Goal: Information Seeking & Learning: Learn about a topic

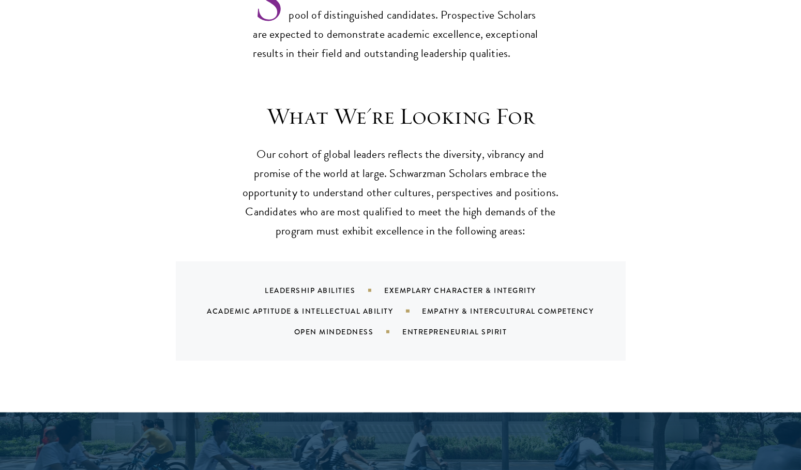
scroll to position [919, 0]
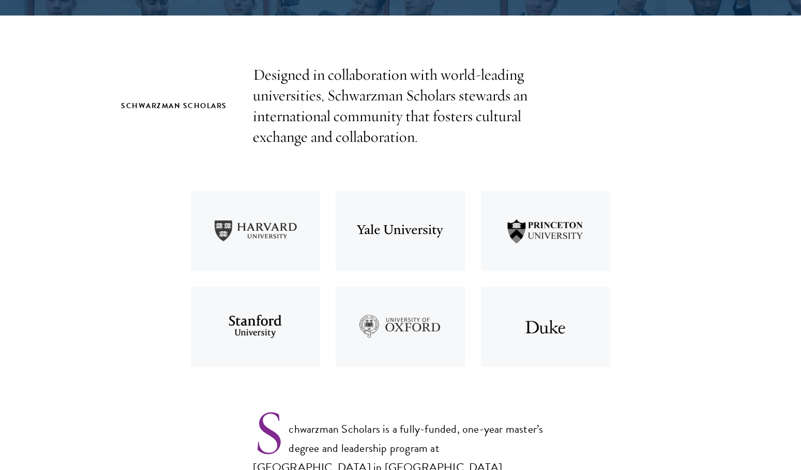
scroll to position [1989, 0]
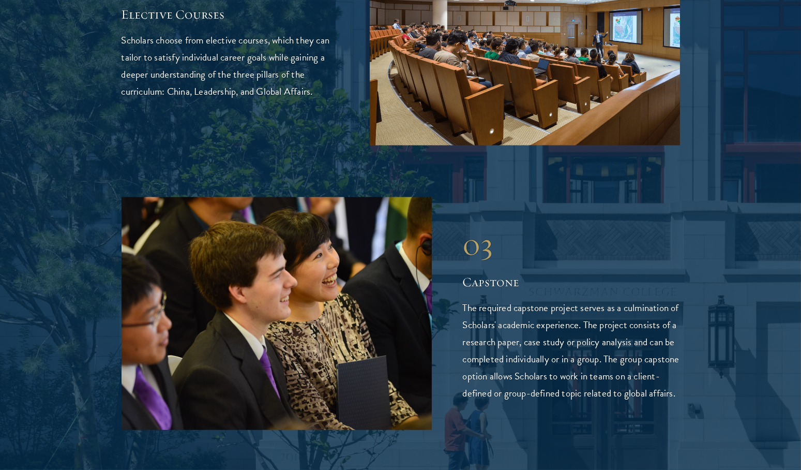
click at [575, 299] on p "The required capstone project serves as a culmination of Scholars' academic exp…" at bounding box center [571, 350] width 217 height 102
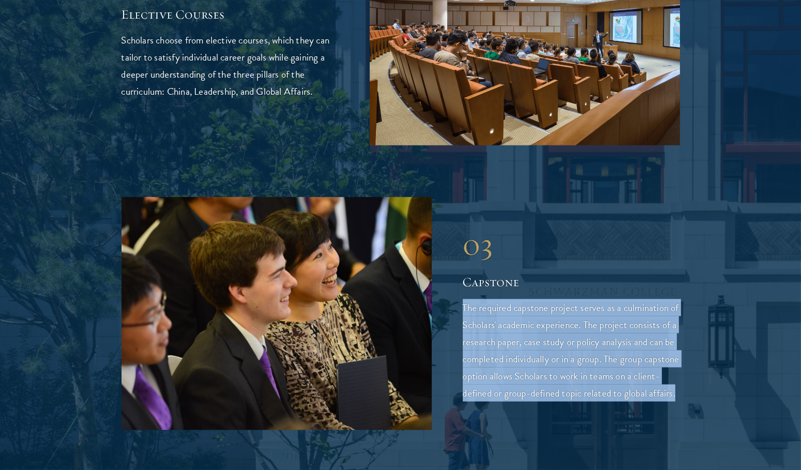
click at [575, 299] on p "The required capstone project serves as a culmination of Scholars' academic exp…" at bounding box center [571, 350] width 217 height 102
click at [622, 305] on p "The required capstone project serves as a culmination of Scholars' academic exp…" at bounding box center [571, 350] width 217 height 102
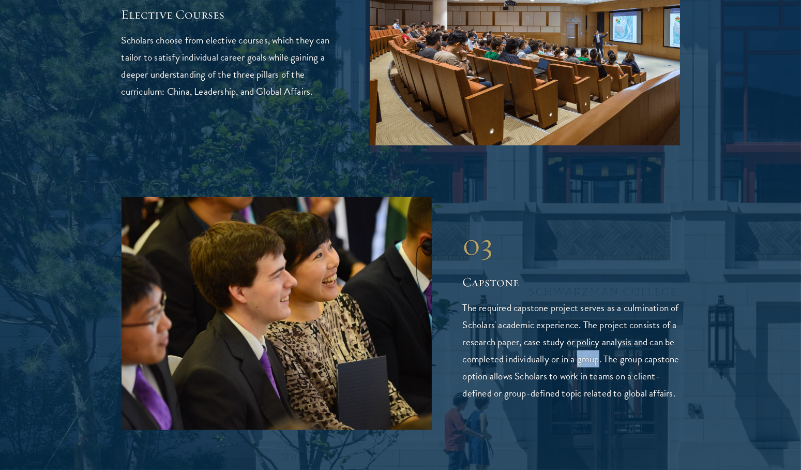
click at [622, 305] on p "The required capstone project serves as a culmination of Scholars' academic exp…" at bounding box center [571, 350] width 217 height 102
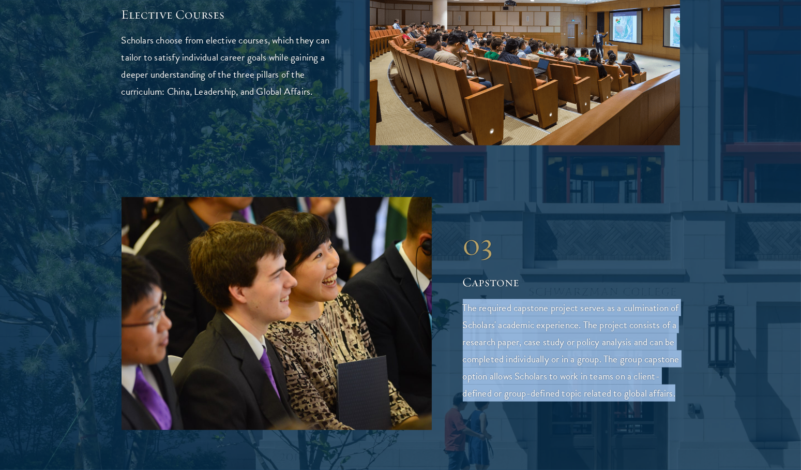
click at [622, 305] on p "The required capstone project serves as a culmination of Scholars' academic exp…" at bounding box center [571, 350] width 217 height 102
click at [547, 342] on p "The required capstone project serves as a culmination of Scholars' academic exp…" at bounding box center [571, 350] width 217 height 102
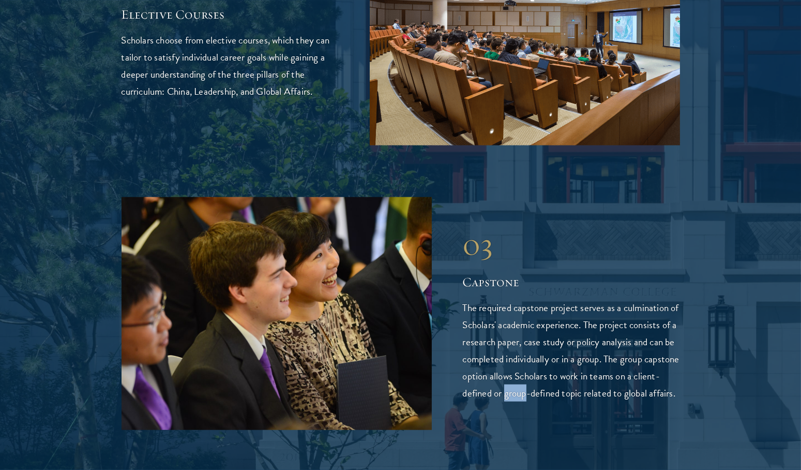
click at [547, 342] on p "The required capstone project serves as a culmination of Scholars' academic exp…" at bounding box center [571, 350] width 217 height 102
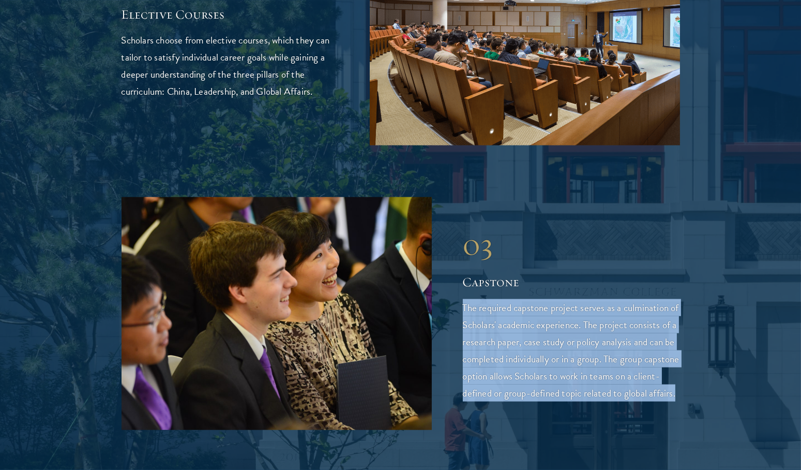
click at [547, 342] on p "The required capstone project serves as a culmination of Scholars' academic exp…" at bounding box center [571, 350] width 217 height 102
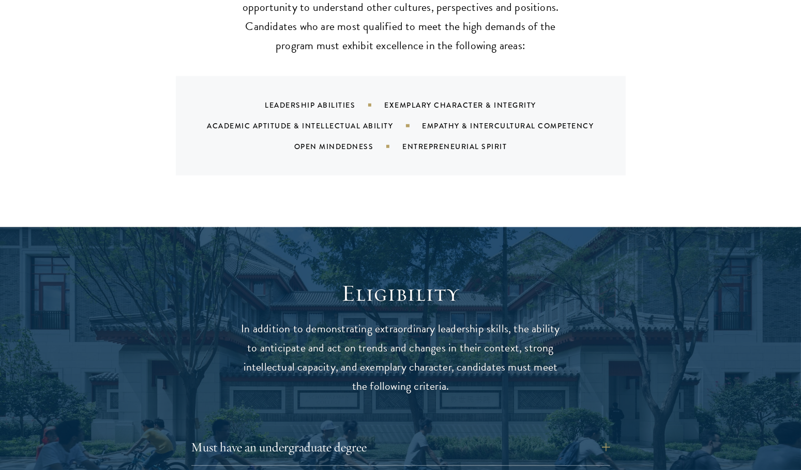
scroll to position [3460, 0]
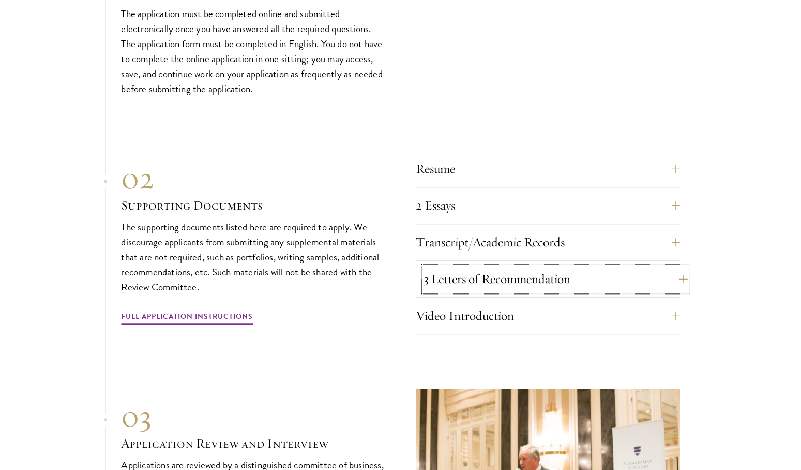
click at [461, 276] on button "3 Letters of Recommendation" at bounding box center [556, 278] width 264 height 25
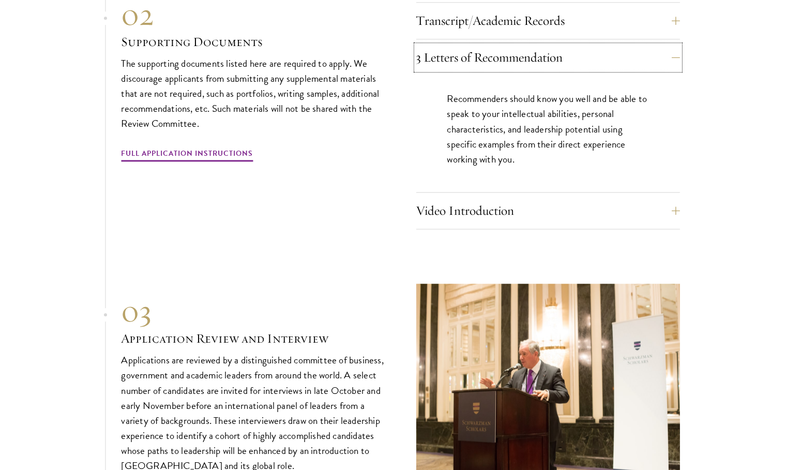
scroll to position [3682, 0]
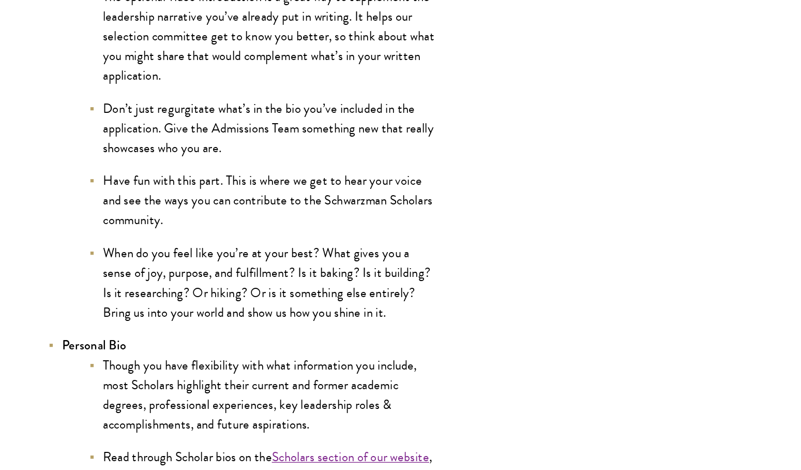
scroll to position [1708, 0]
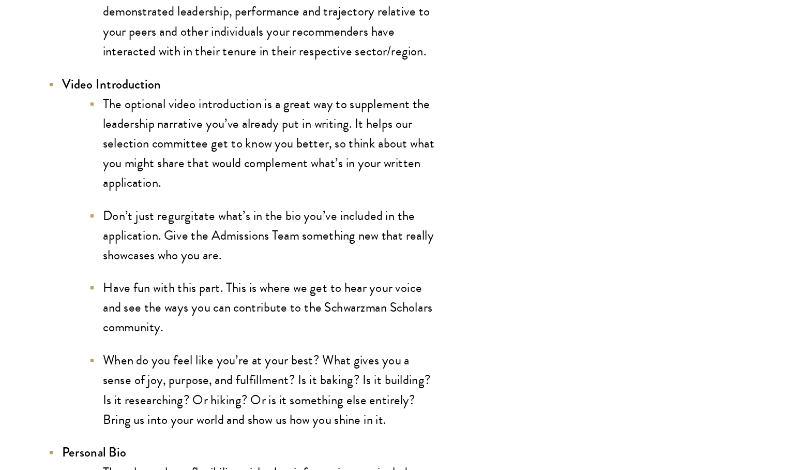
click at [292, 163] on li "The optional video introduction is a great way to supplement the leadership nar…" at bounding box center [277, 139] width 264 height 75
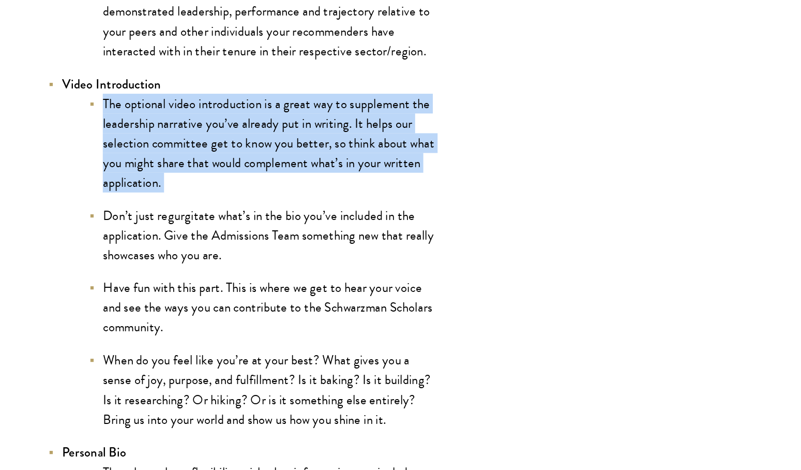
click at [292, 163] on li "The optional video introduction is a great way to supplement the leadership nar…" at bounding box center [277, 139] width 264 height 75
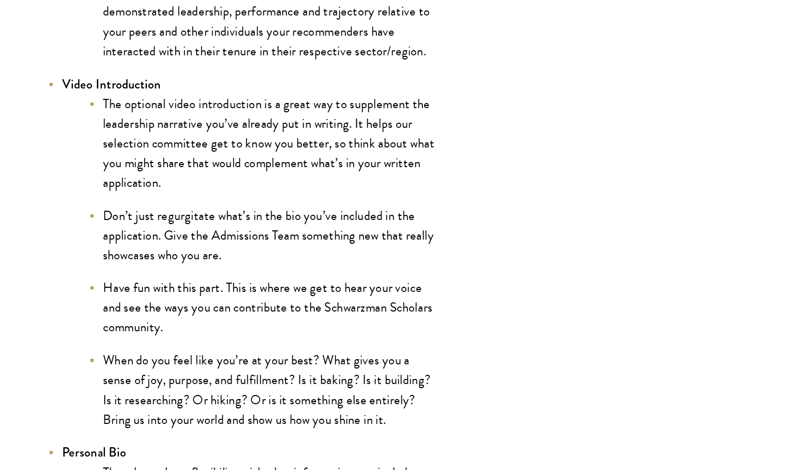
click at [282, 185] on ul "The optional video introduction is a great way to supplement the leadership nar…" at bounding box center [266, 229] width 284 height 255
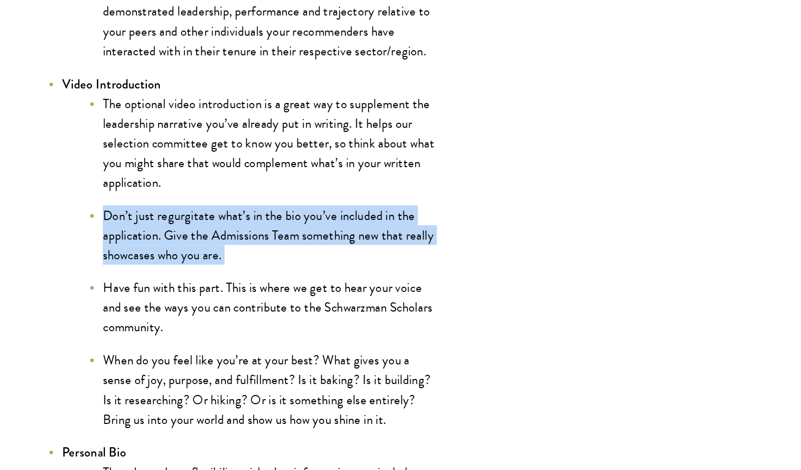
click at [282, 185] on ul "The optional video introduction is a great way to supplement the leadership nar…" at bounding box center [266, 229] width 284 height 255
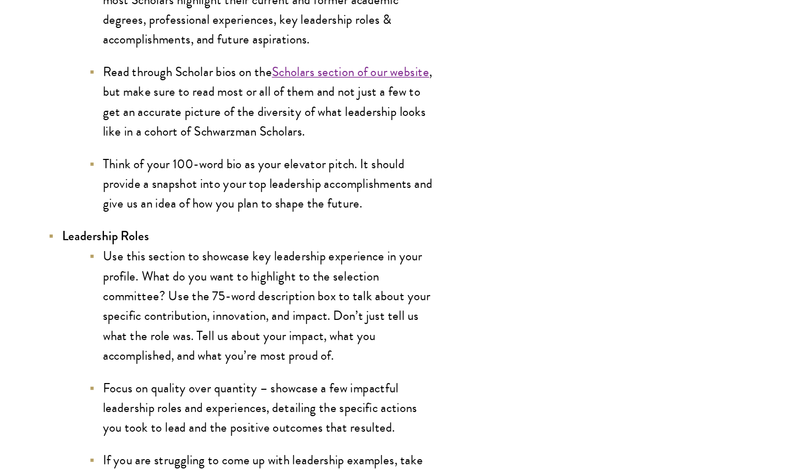
scroll to position [2007, 0]
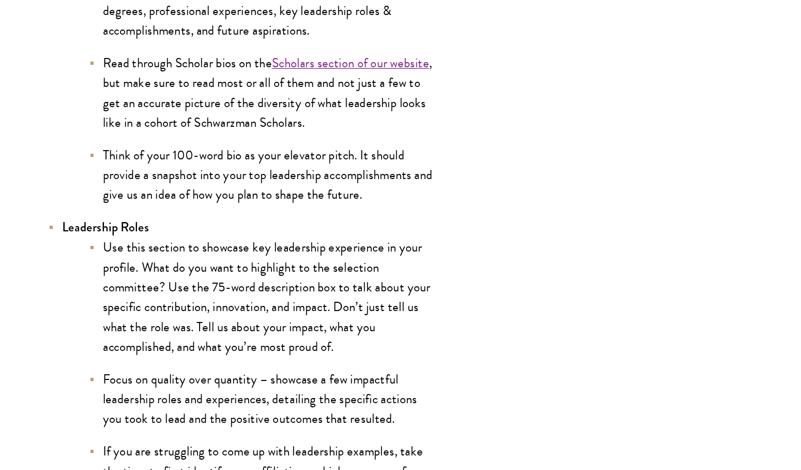
click at [282, 266] on li "Think of your 100-word bio as your elevator pitch. It should provide a snapshot…" at bounding box center [277, 245] width 264 height 45
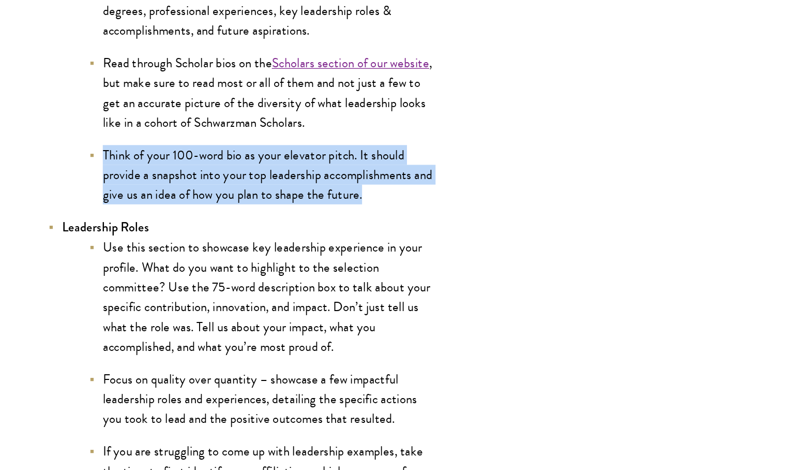
click at [282, 266] on li "Think of your 100-word bio as your elevator pitch. It should provide a snapshot…" at bounding box center [277, 245] width 264 height 45
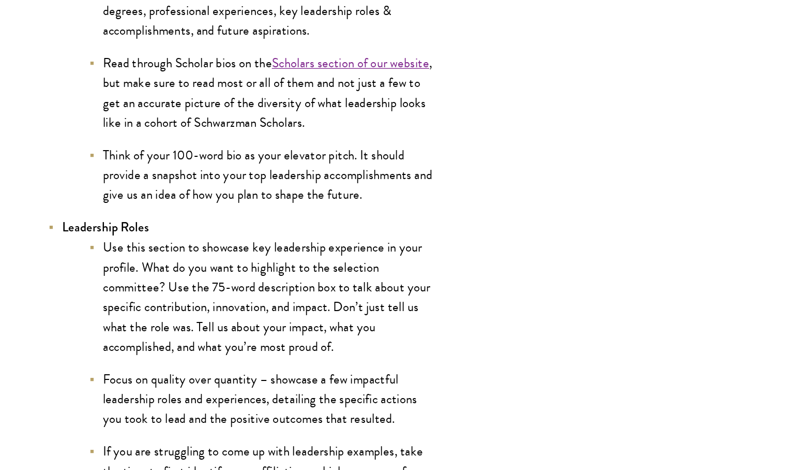
click at [271, 317] on li "Use this section to showcase key leadership experience in your profile. What do…" at bounding box center [277, 338] width 264 height 90
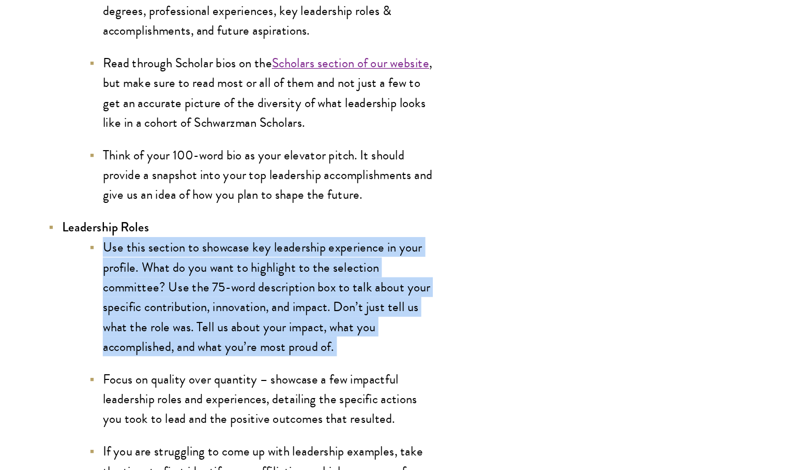
click at [271, 317] on li "Use this section to showcase key leadership experience in your profile. What do…" at bounding box center [277, 338] width 264 height 90
click at [280, 369] on li "Use this section to showcase key leadership experience in your profile. What do…" at bounding box center [277, 338] width 264 height 90
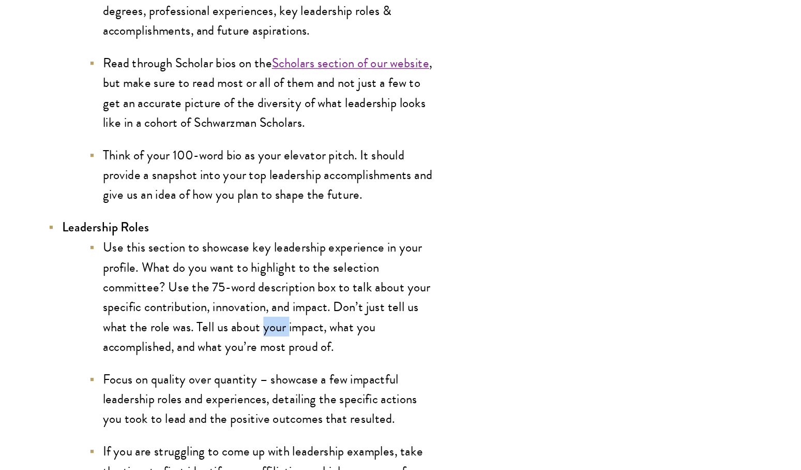
click at [280, 369] on li "Use this section to showcase key leadership experience in your profile. What do…" at bounding box center [277, 338] width 264 height 90
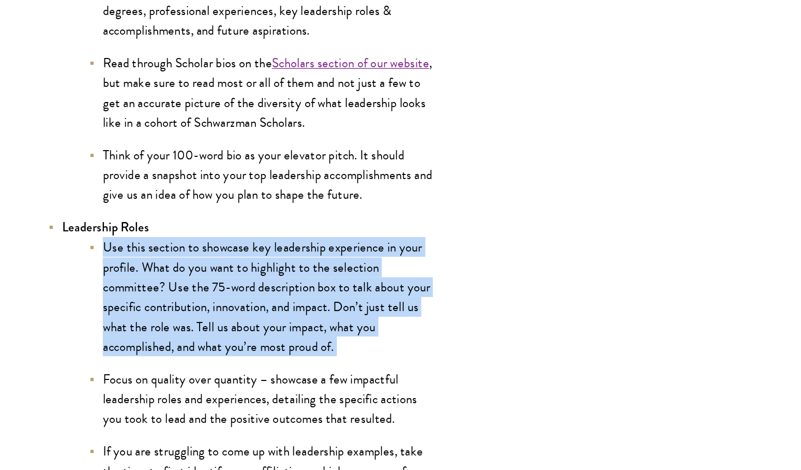
click at [280, 369] on li "Use this section to showcase key leadership experience in your profile. What do…" at bounding box center [277, 338] width 264 height 90
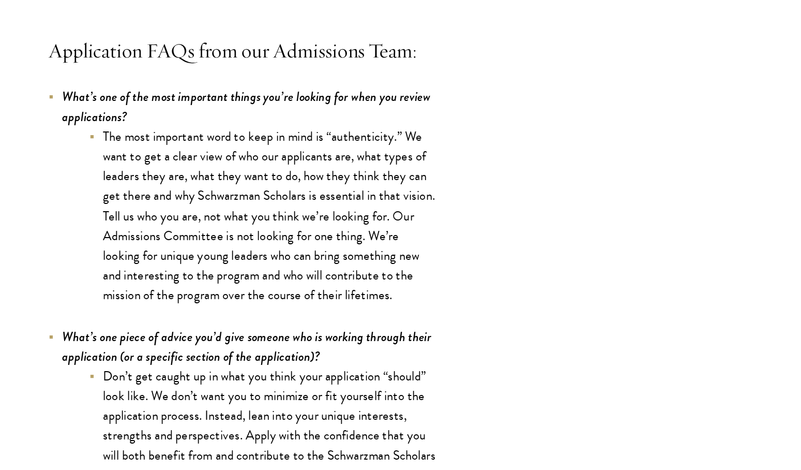
scroll to position [2878, 0]
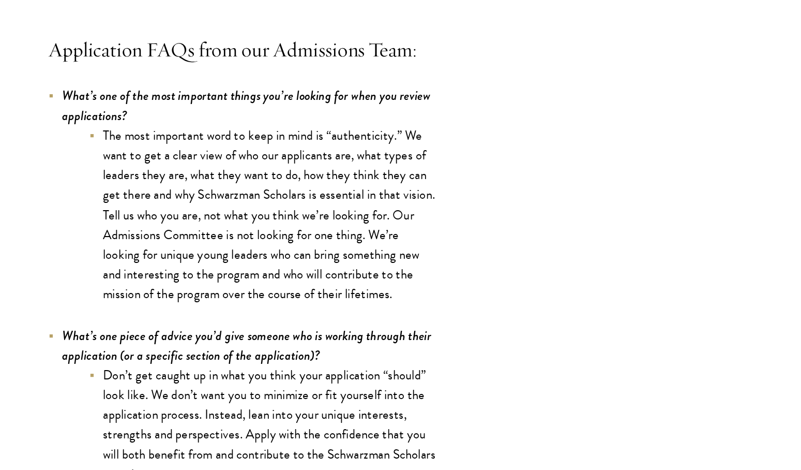
click at [301, 273] on li "The most important word to keep in mind is “authenticity.” We want to get a cle…" at bounding box center [277, 274] width 264 height 135
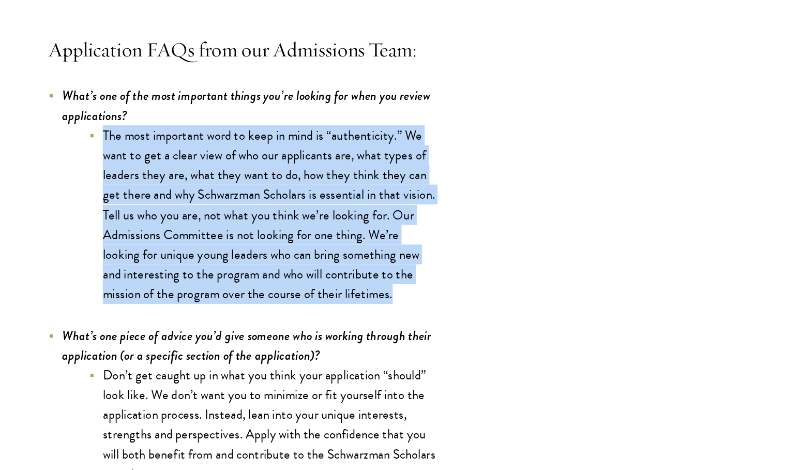
click at [301, 273] on li "The most important word to keep in mind is “authenticity.” We want to get a cle…" at bounding box center [277, 274] width 264 height 135
click at [304, 311] on li "The most important word to keep in mind is “authenticity.” We want to get a cle…" at bounding box center [277, 274] width 264 height 135
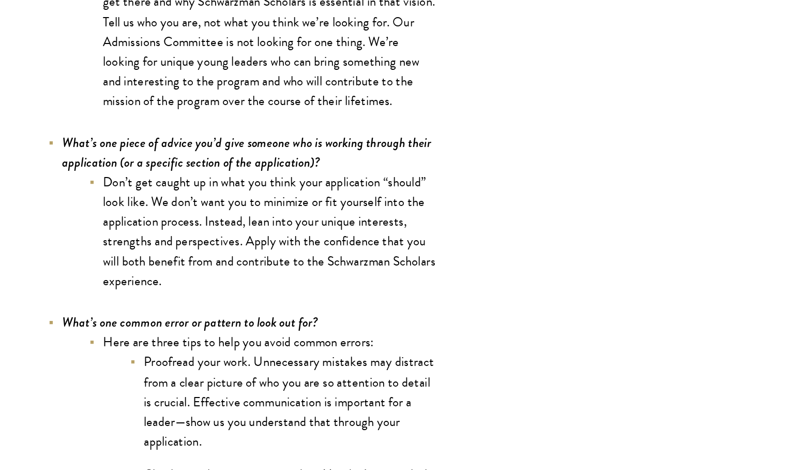
click at [353, 315] on li "Don’t get caught up in what you think your application “should” look like. We d…" at bounding box center [277, 288] width 264 height 90
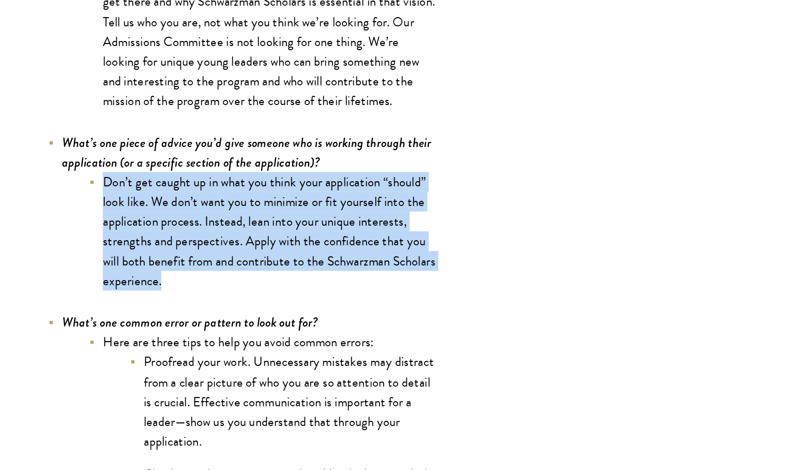
click at [353, 315] on li "Don’t get caught up in what you think your application “should” look like. We d…" at bounding box center [277, 288] width 264 height 90
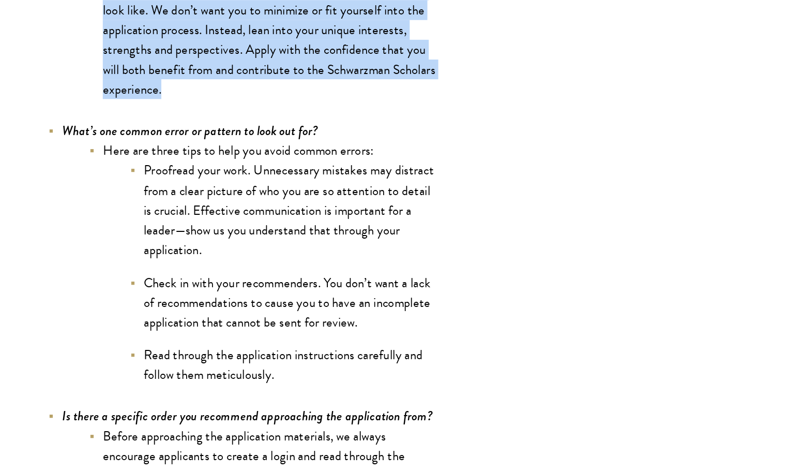
scroll to position [3170, 0]
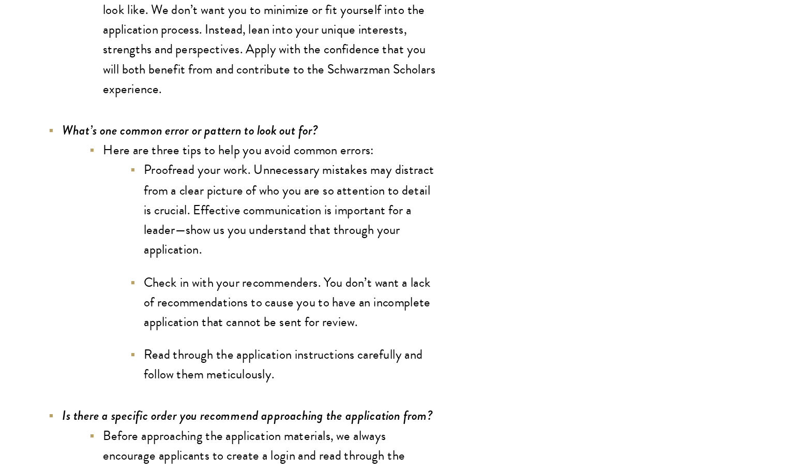
click at [353, 315] on ul "Proofread your work. Unnecessary mistakes may distract from a clear picture of …" at bounding box center [281, 319] width 253 height 170
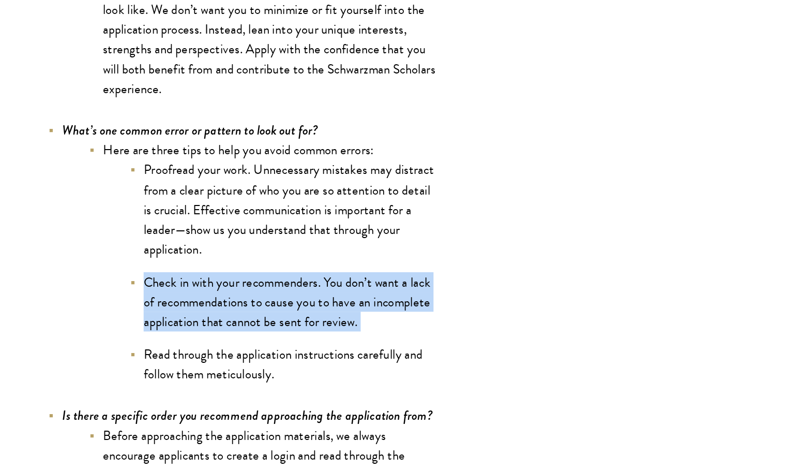
click at [353, 315] on ul "Proofread your work. Unnecessary mistakes may distract from a clear picture of …" at bounding box center [281, 319] width 253 height 170
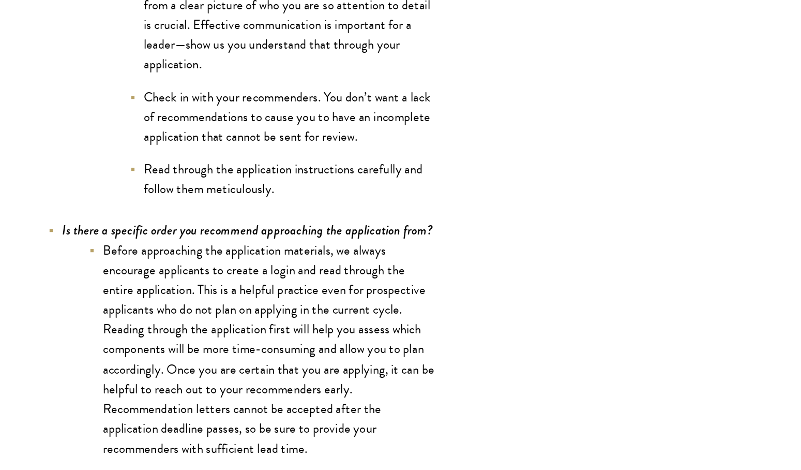
click at [353, 315] on li "Before approaching the application materials, we always encourage applicants to…" at bounding box center [277, 377] width 264 height 165
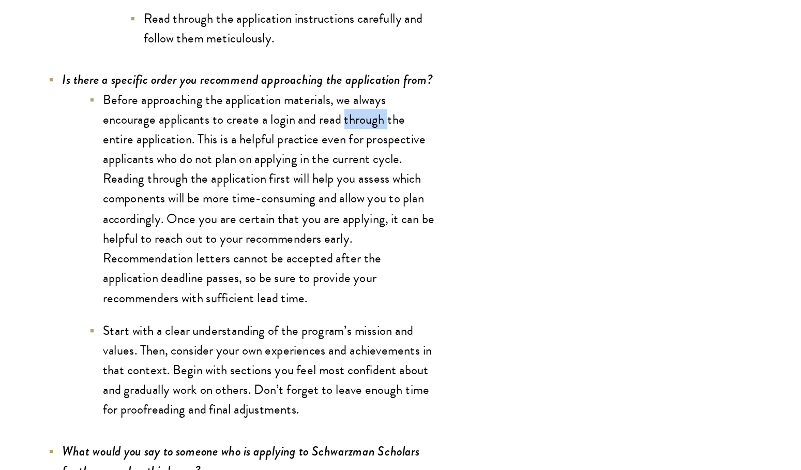
scroll to position [3435, 0]
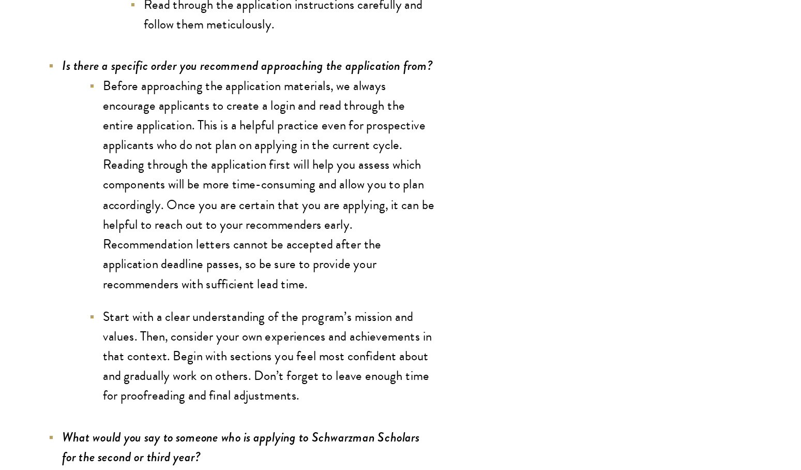
click at [353, 315] on li "Before approaching the application materials, we always encourage applicants to…" at bounding box center [277, 252] width 264 height 165
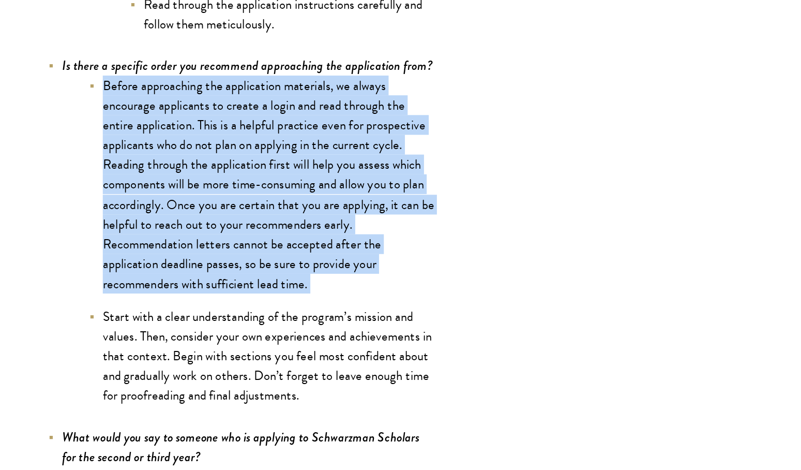
click at [353, 315] on li "Before approaching the application materials, we always encourage applicants to…" at bounding box center [277, 252] width 264 height 165
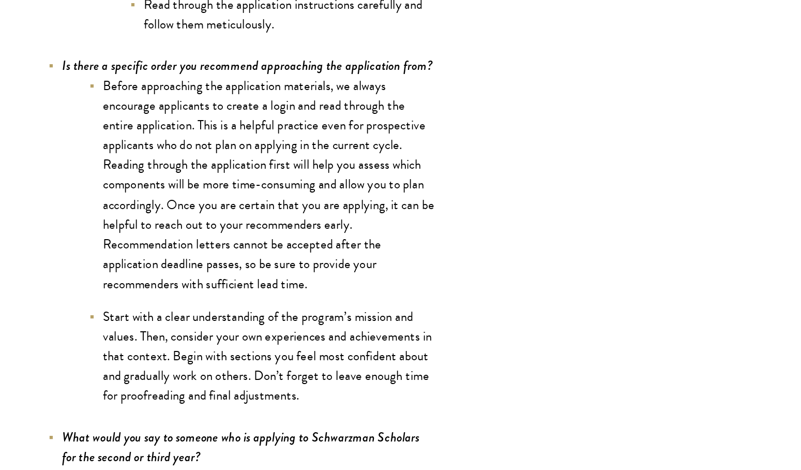
click at [338, 381] on li "Start with a clear understanding of the program’s mission and values. Then, con…" at bounding box center [277, 382] width 264 height 75
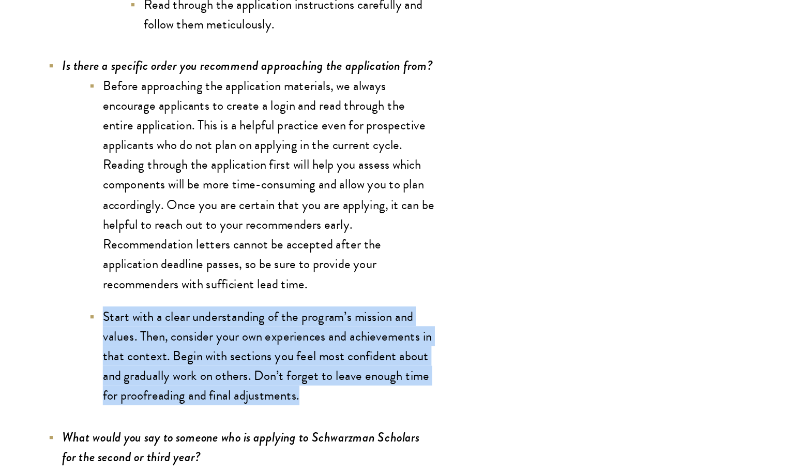
click at [338, 381] on li "Start with a clear understanding of the program’s mission and values. Then, con…" at bounding box center [277, 382] width 264 height 75
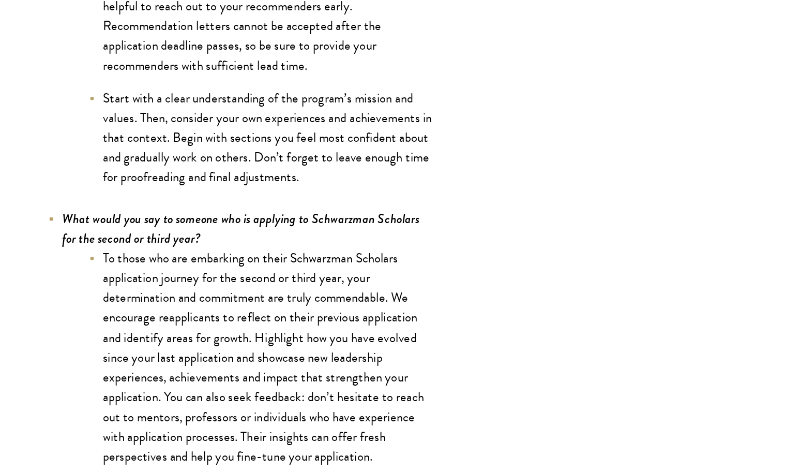
click at [338, 381] on li "To those who are embarking on their Schwarzman Scholars application journey for…" at bounding box center [277, 383] width 264 height 165
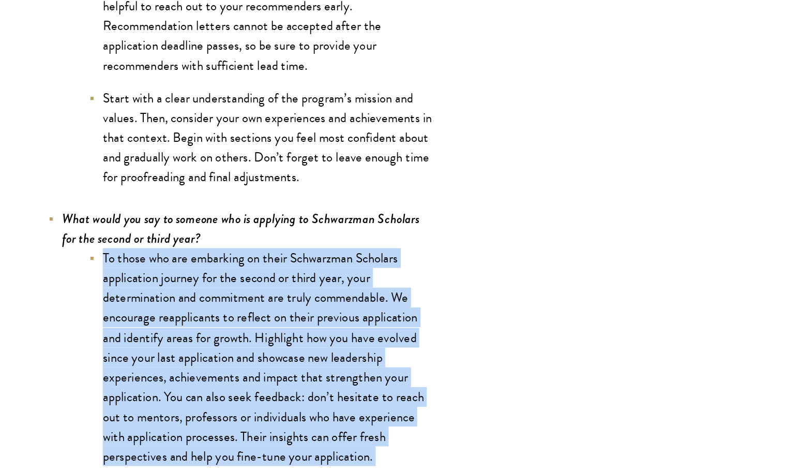
click at [338, 381] on li "To those who are embarking on their Schwarzman Scholars application journey for…" at bounding box center [277, 383] width 264 height 165
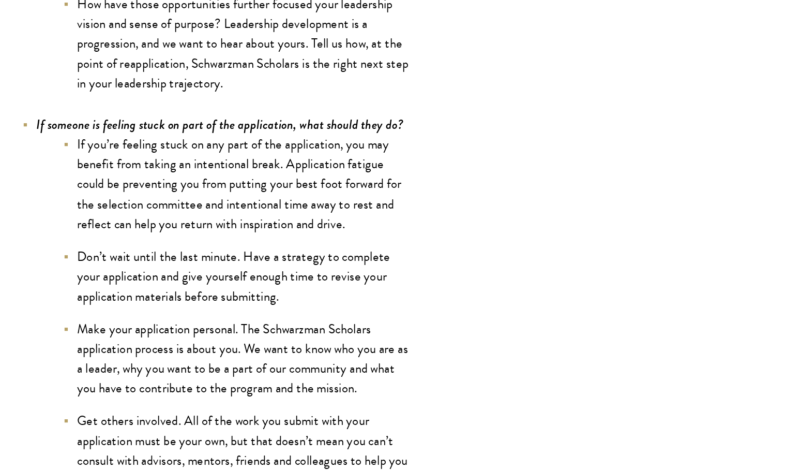
scroll to position [3973, 0]
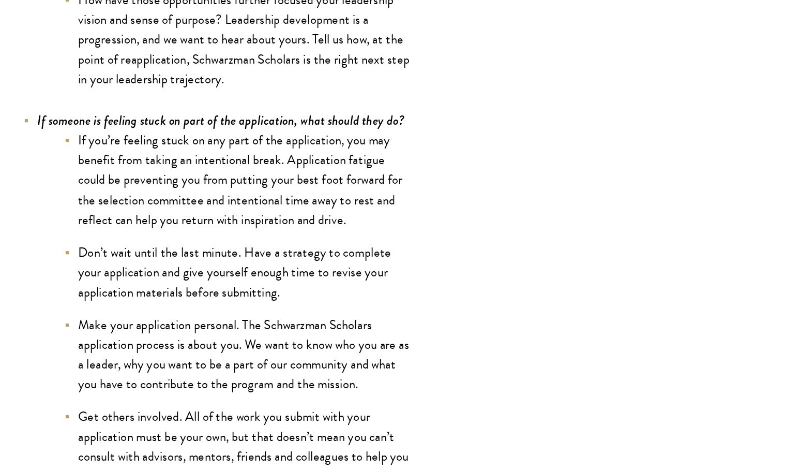
click at [357, 381] on li "Make your application personal. The Schwarzman Scholars application process is …" at bounding box center [277, 382] width 264 height 60
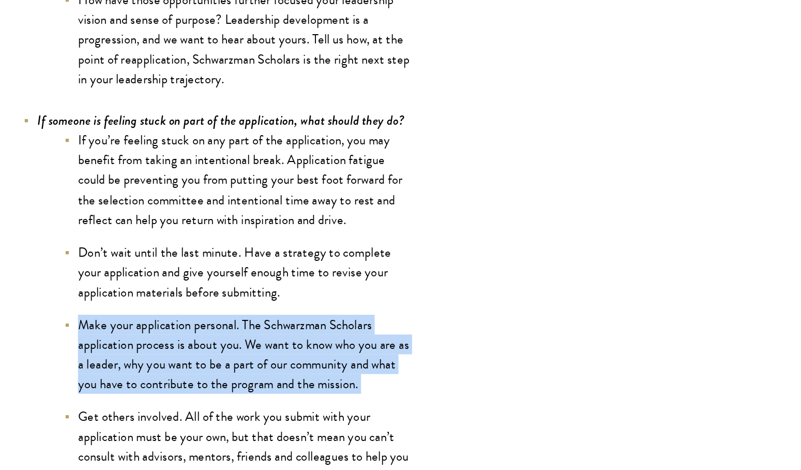
click at [357, 381] on li "Make your application personal. The Schwarzman Scholars application process is …" at bounding box center [277, 382] width 264 height 60
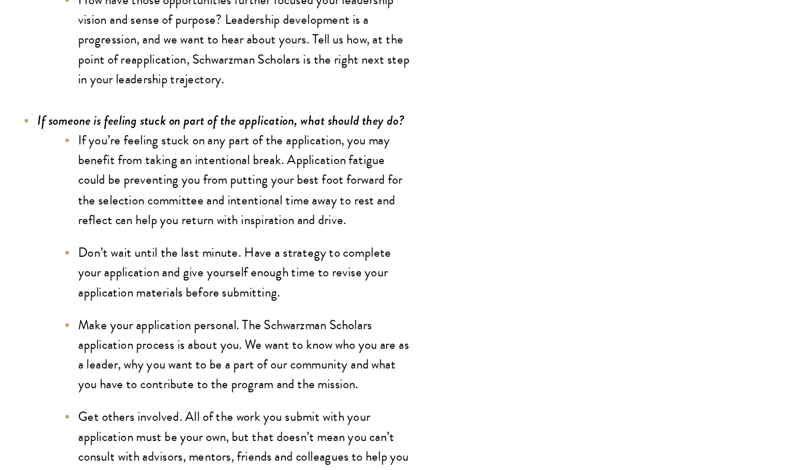
click at [364, 294] on ul "If you’re feeling stuck on any part of the application, you may benefit from ta…" at bounding box center [266, 403] width 284 height 385
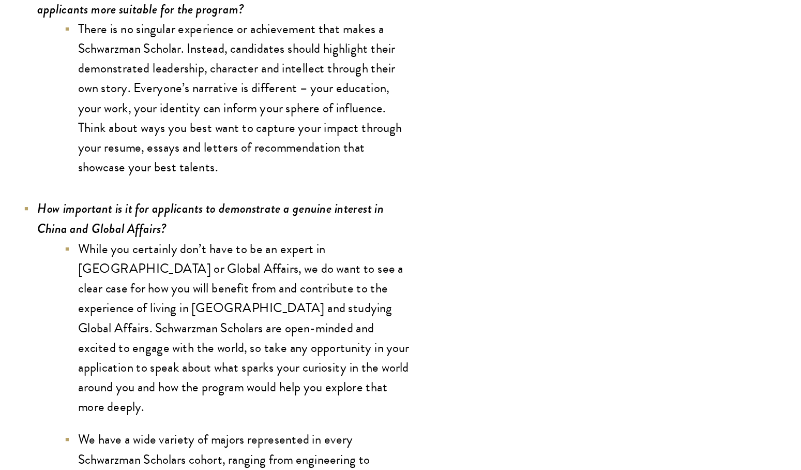
scroll to position [4489, 0]
click at [346, 338] on li "While you certainly don’t have to be an expert in China or Global Affairs, we d…" at bounding box center [277, 361] width 264 height 135
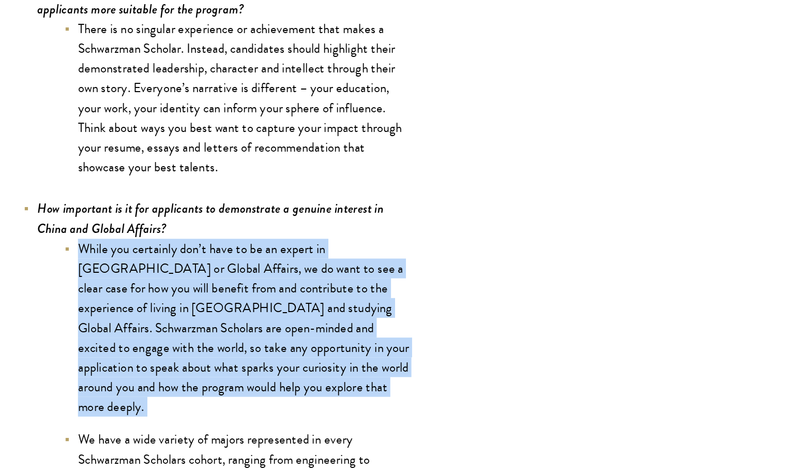
click at [346, 338] on li "While you certainly don’t have to be an expert in China or Global Affairs, we d…" at bounding box center [277, 361] width 264 height 135
click at [324, 378] on li "While you certainly don’t have to be an expert in China or Global Affairs, we d…" at bounding box center [277, 361] width 264 height 135
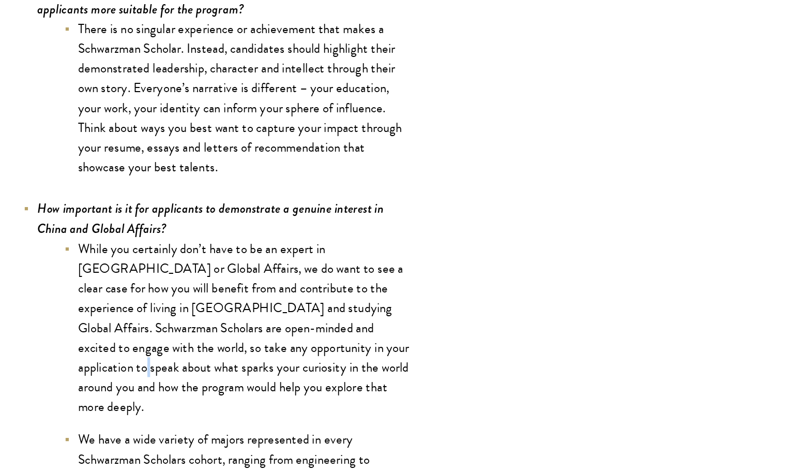
click at [324, 378] on li "While you certainly don’t have to be an expert in China or Global Affairs, we d…" at bounding box center [277, 361] width 264 height 135
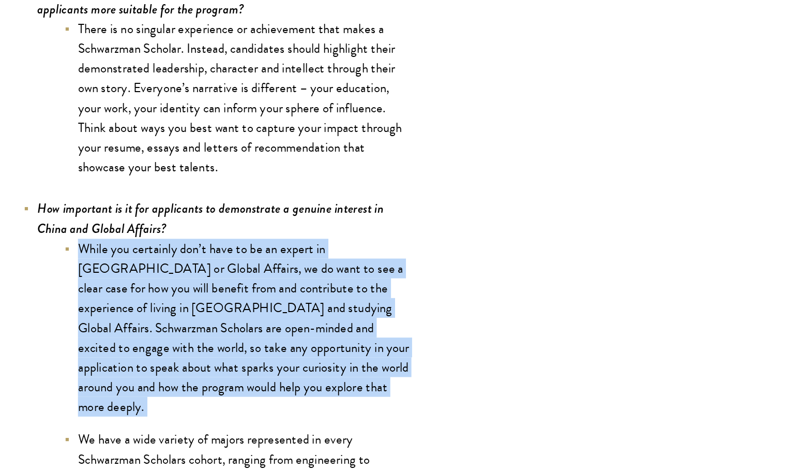
click at [324, 378] on li "While you certainly don’t have to be an expert in China or Global Affairs, we d…" at bounding box center [277, 361] width 264 height 135
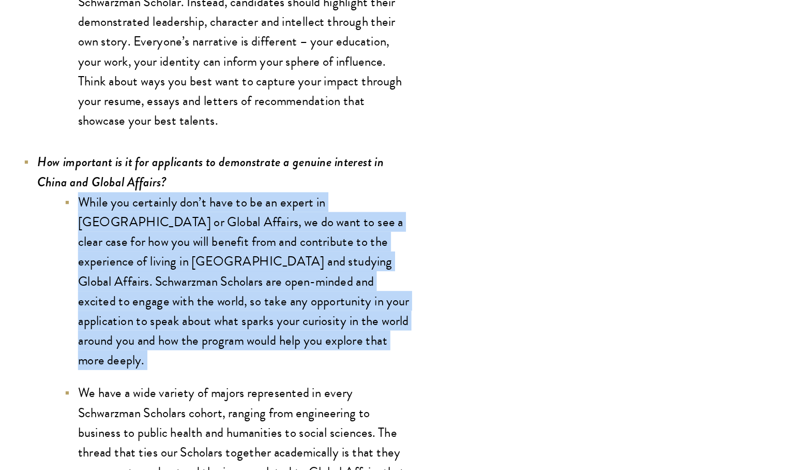
scroll to position [4524, 0]
click at [324, 379] on li "While you certainly don’t have to be an expert in China or Global Affairs, we d…" at bounding box center [277, 326] width 264 height 135
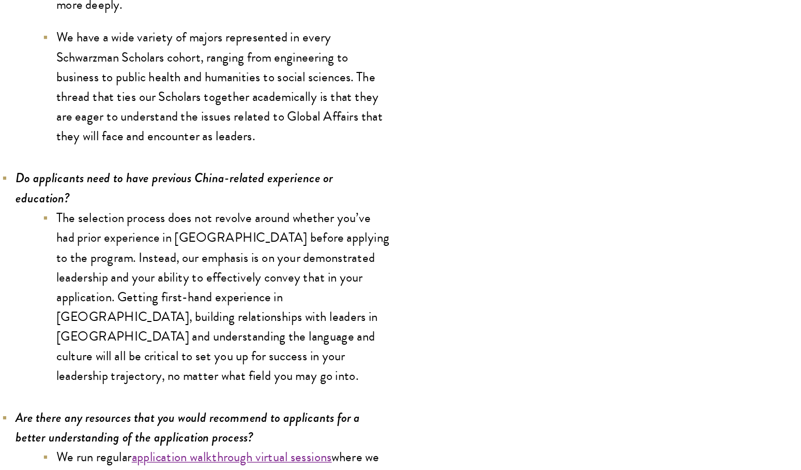
scroll to position [4810, 0]
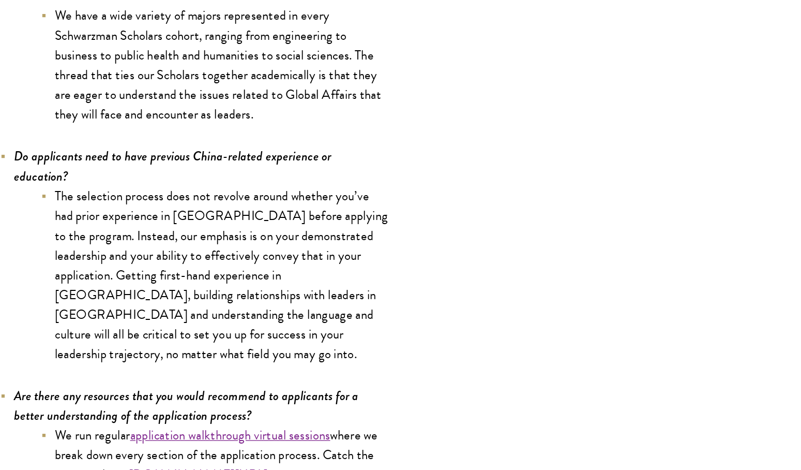
click at [381, 284] on li "The selection process does not revolve around whether you’ve had prior experien…" at bounding box center [277, 321] width 264 height 135
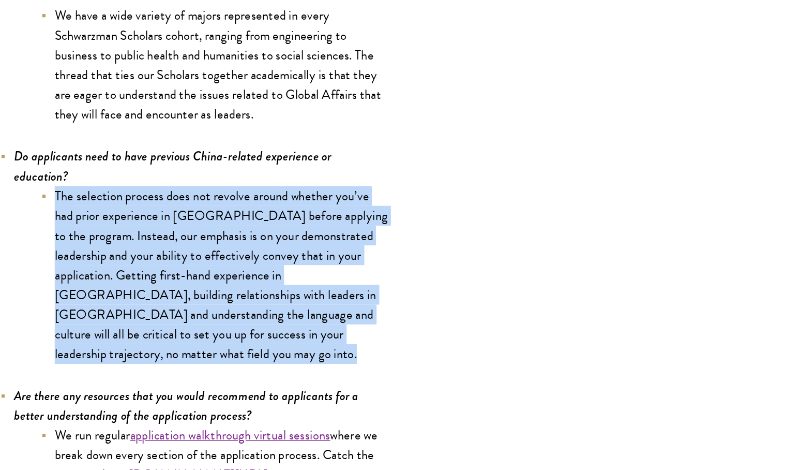
click at [381, 284] on li "The selection process does not revolve around whether you’ve had prior experien…" at bounding box center [277, 321] width 264 height 135
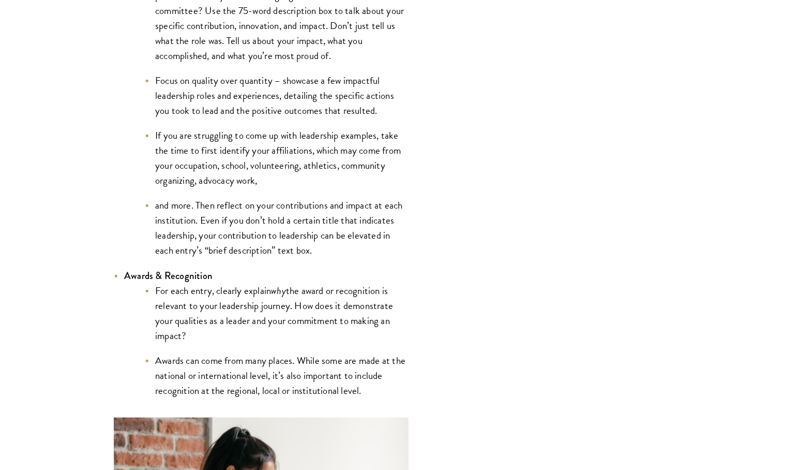
scroll to position [2336, 0]
